Goal: Task Accomplishment & Management: Manage account settings

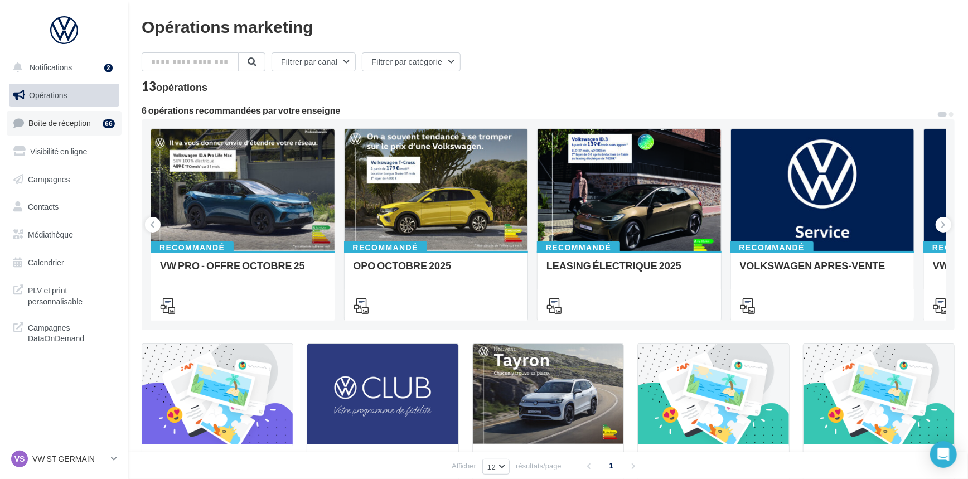
click at [80, 119] on span "Boîte de réception" at bounding box center [59, 122] width 62 height 9
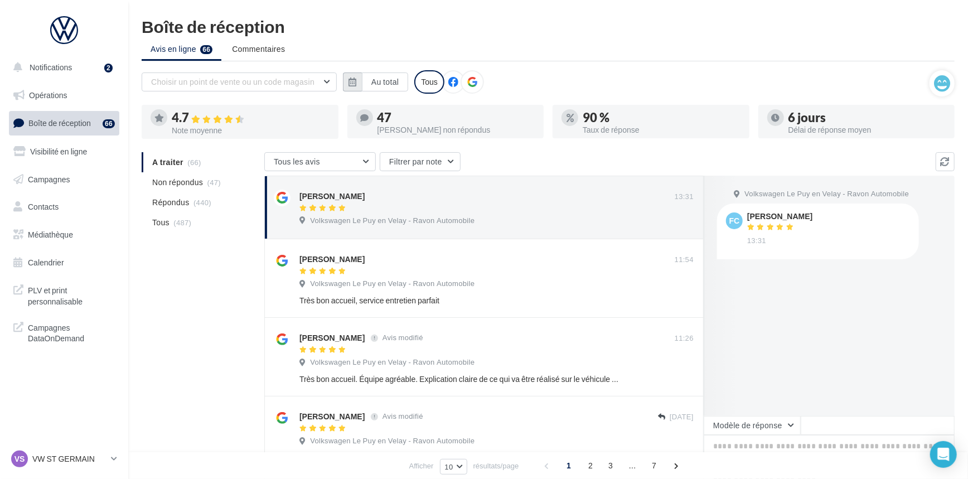
click at [358, 78] on button "button" at bounding box center [352, 81] width 19 height 19
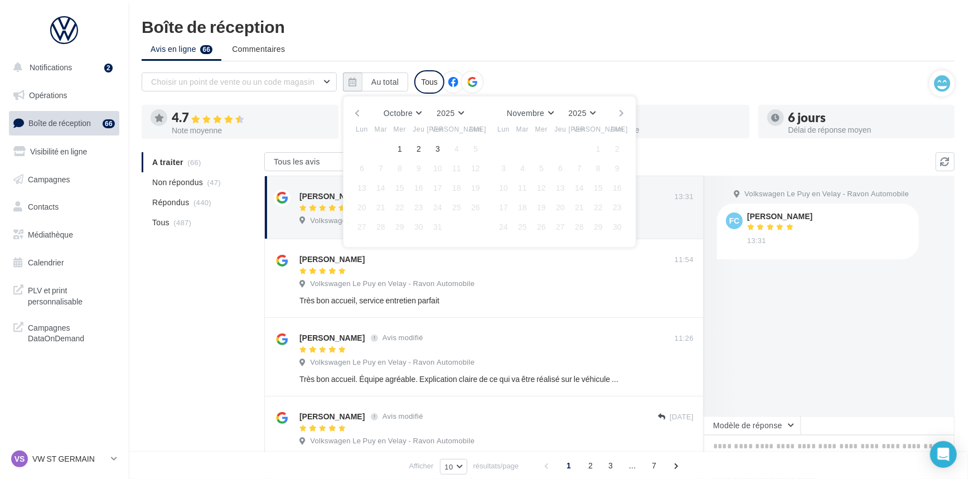
click at [360, 112] on button "button" at bounding box center [356, 113] width 9 height 16
click at [351, 148] on div "Septembre [PERSON_NAME] Mars Avril Mai Juin Juillet Août Septembre Octobre Nove…" at bounding box center [489, 172] width 293 height 152
click at [359, 145] on button "1" at bounding box center [361, 148] width 17 height 17
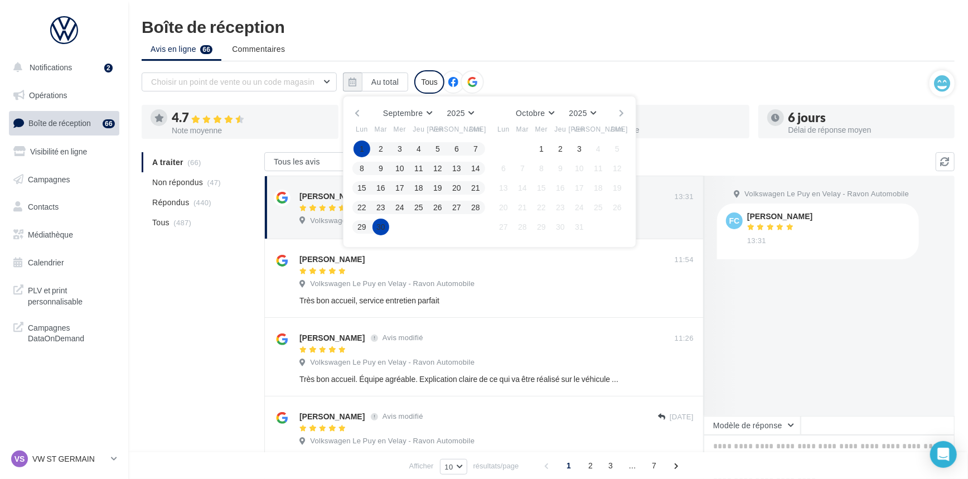
click at [377, 223] on button "30" at bounding box center [380, 226] width 17 height 17
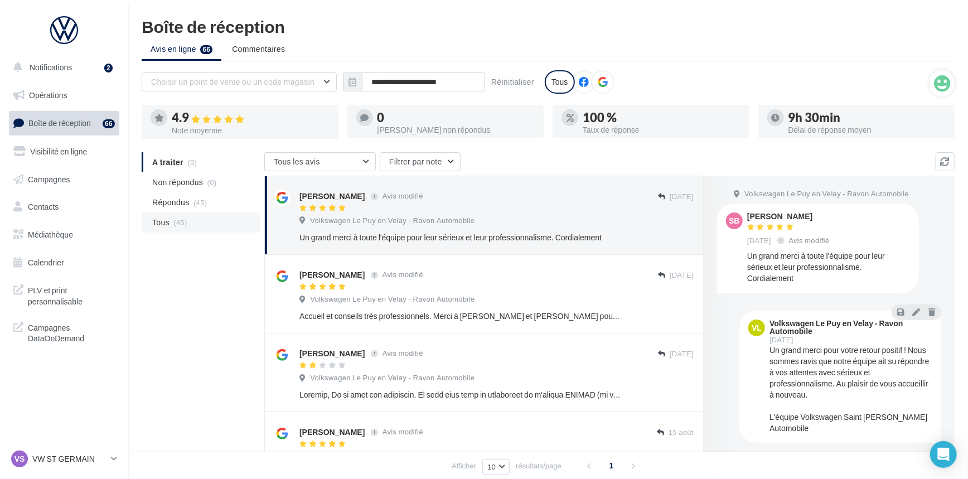
click at [187, 222] on li "Tous (45)" at bounding box center [201, 222] width 118 height 20
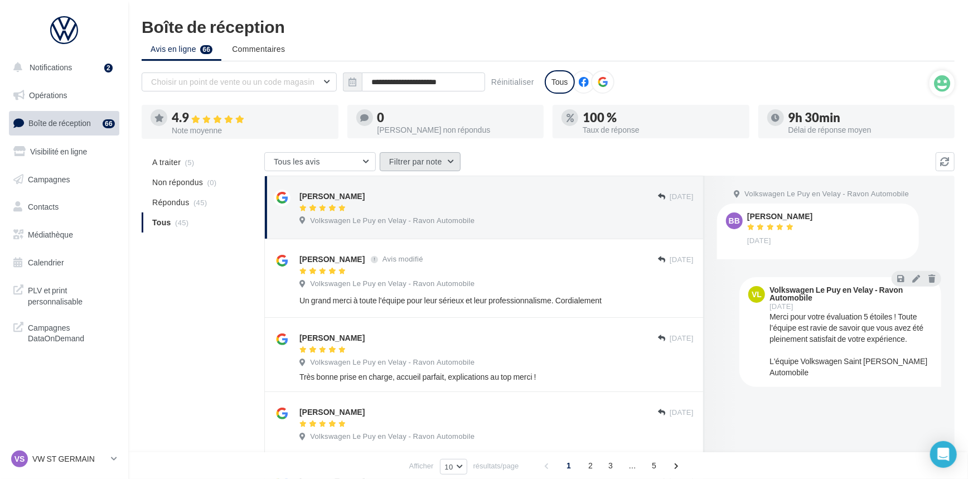
click at [435, 165] on button "Filtrer par note" at bounding box center [420, 161] width 81 height 19
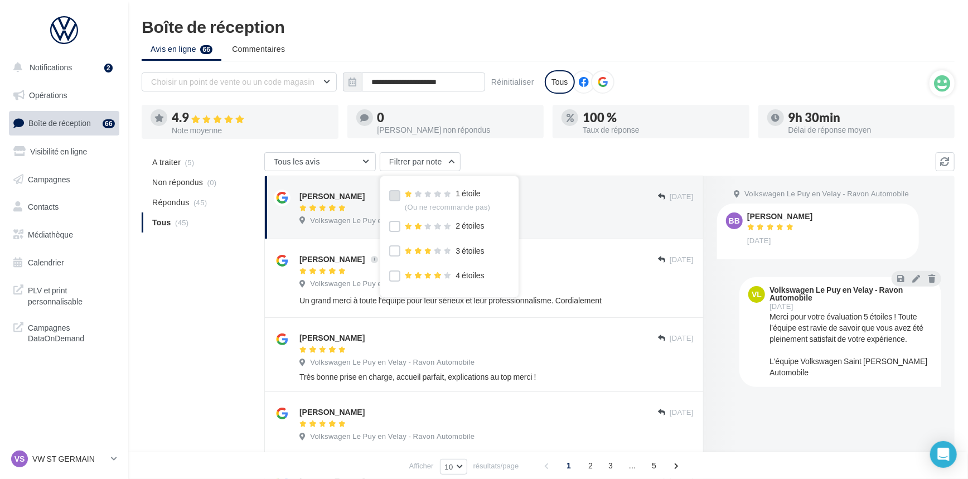
click at [399, 197] on label at bounding box center [394, 195] width 11 height 11
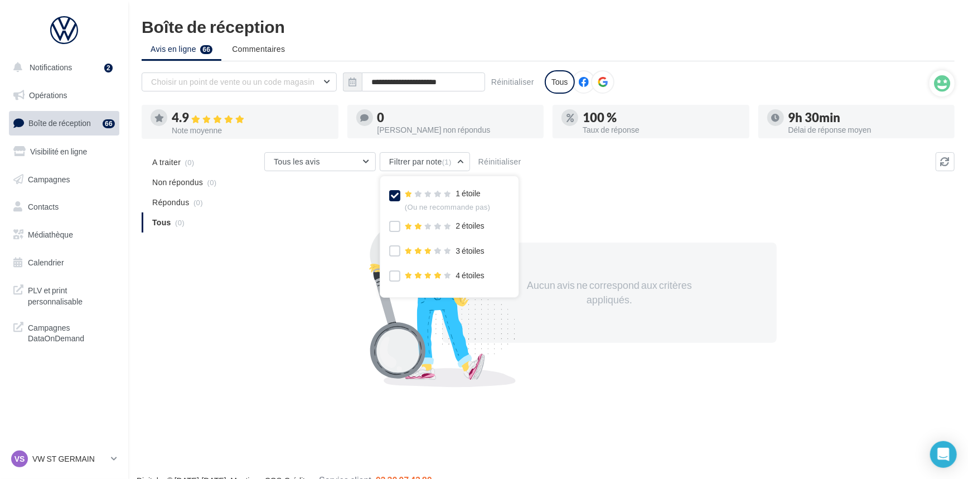
click at [399, 197] on label at bounding box center [394, 195] width 11 height 11
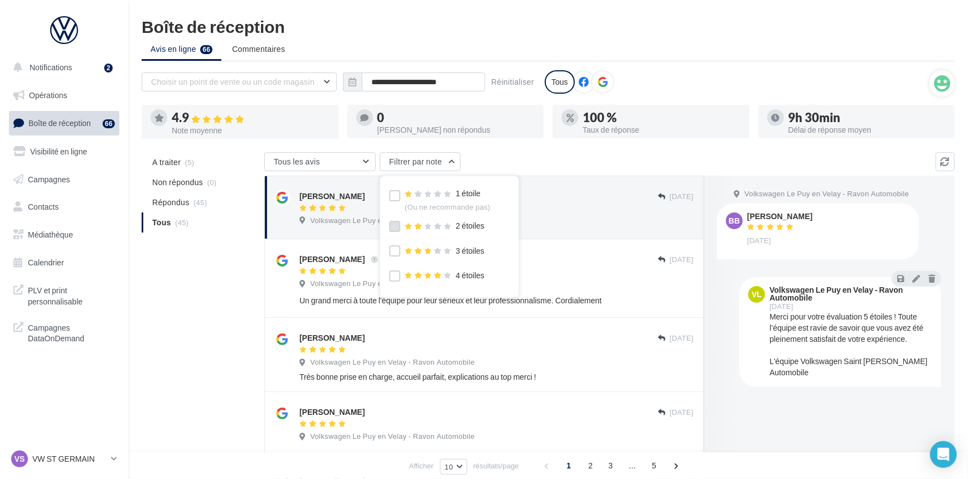
click at [391, 230] on label at bounding box center [394, 226] width 11 height 11
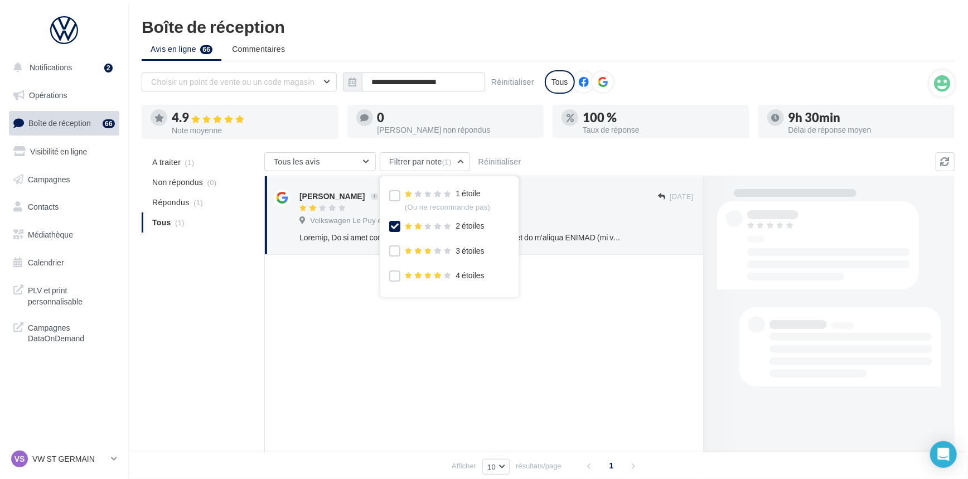
click at [391, 230] on icon at bounding box center [395, 226] width 8 height 8
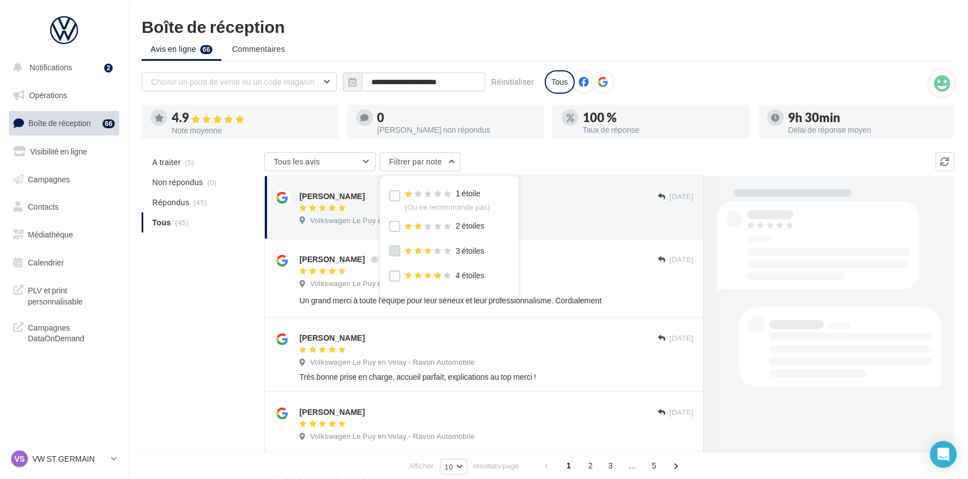
click at [395, 249] on label at bounding box center [394, 250] width 11 height 11
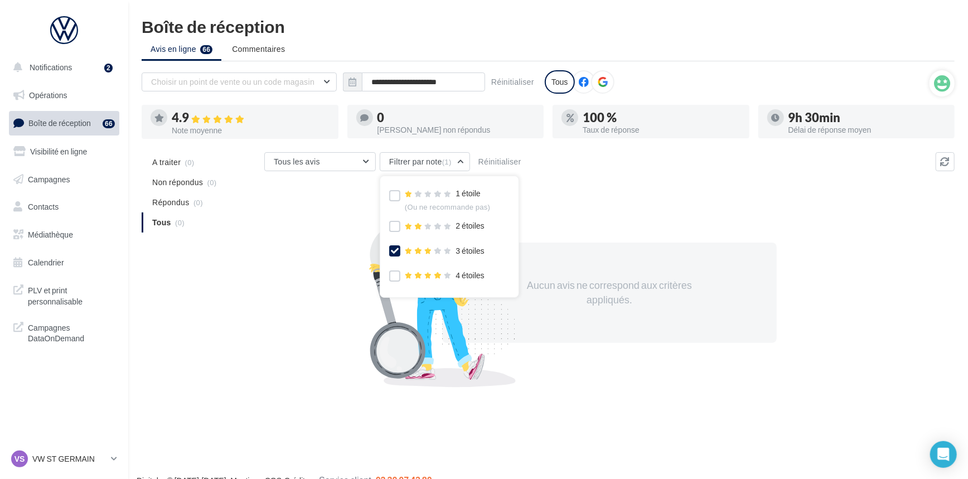
click at [395, 249] on icon at bounding box center [395, 251] width 8 height 8
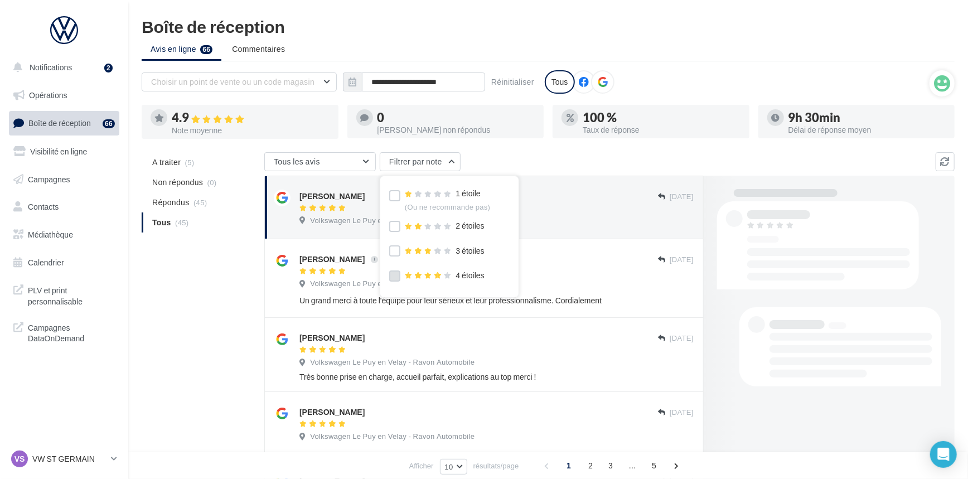
click at [395, 279] on label at bounding box center [394, 275] width 11 height 11
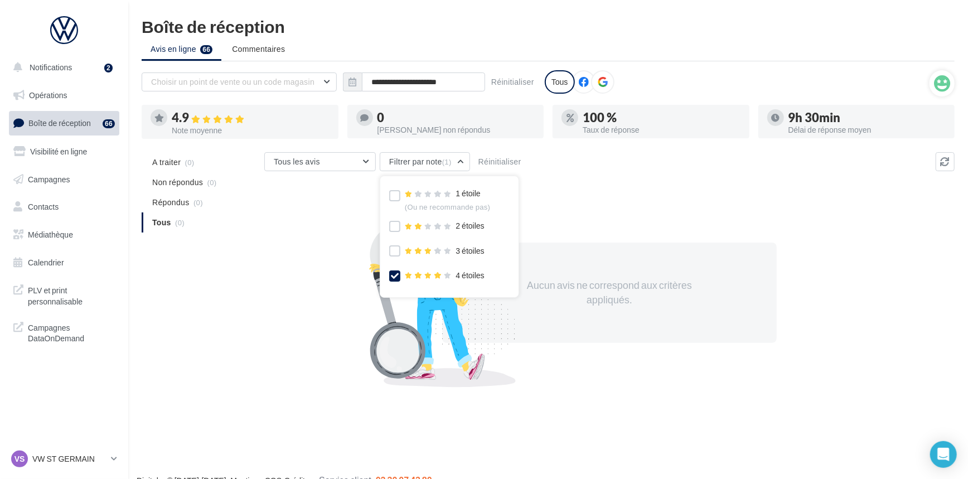
click at [395, 279] on icon at bounding box center [395, 276] width 8 height 8
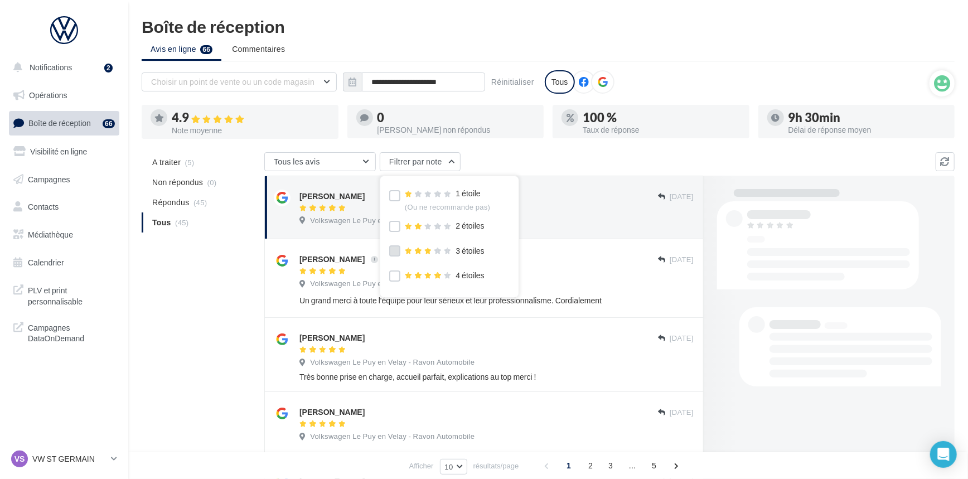
scroll to position [33, 0]
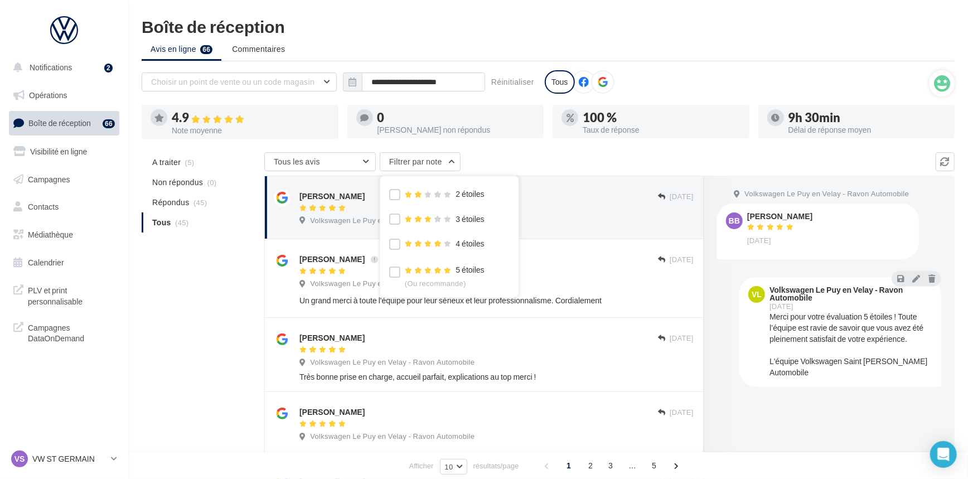
click at [401, 274] on div "5 étoiles (Ou recommande)" at bounding box center [436, 275] width 95 height 22
click at [396, 269] on label at bounding box center [394, 271] width 11 height 11
click at [396, 269] on icon at bounding box center [395, 272] width 8 height 8
click at [390, 240] on label at bounding box center [394, 244] width 11 height 11
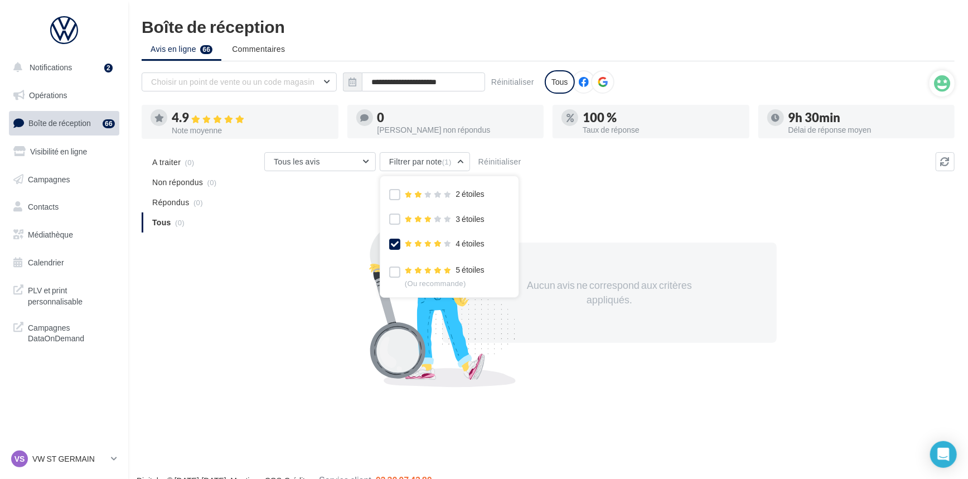
click at [392, 245] on icon at bounding box center [395, 244] width 8 height 8
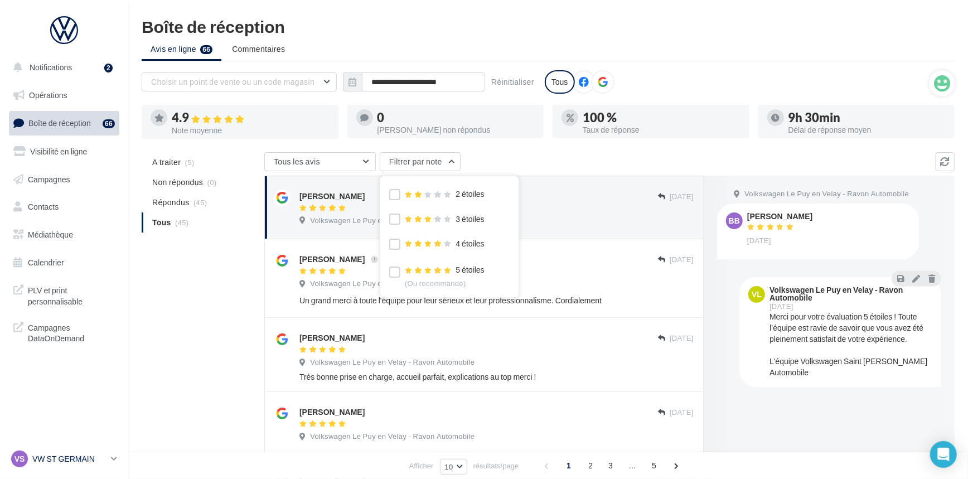
click at [82, 454] on p "VW ST GERMAIN" at bounding box center [69, 458] width 74 height 11
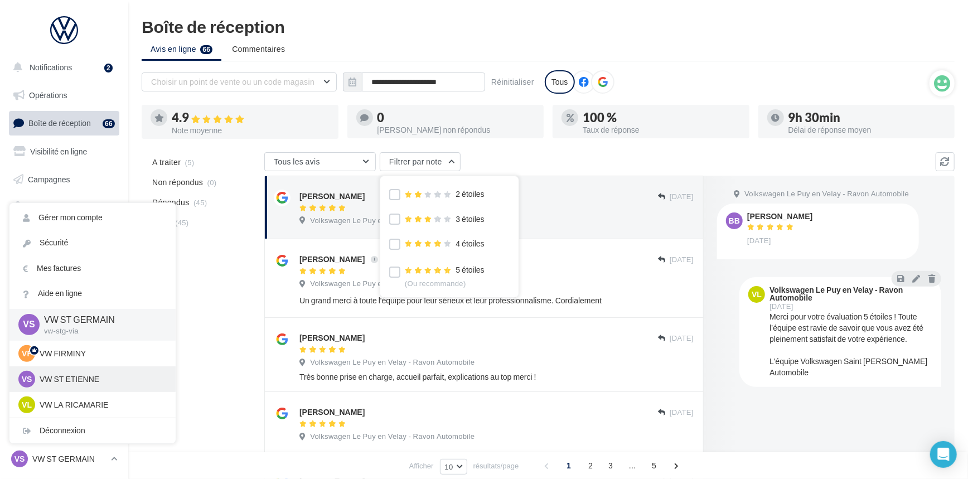
click at [107, 380] on p "VW ST ETIENNE" at bounding box center [101, 378] width 123 height 11
